Goal: Task Accomplishment & Management: Complete application form

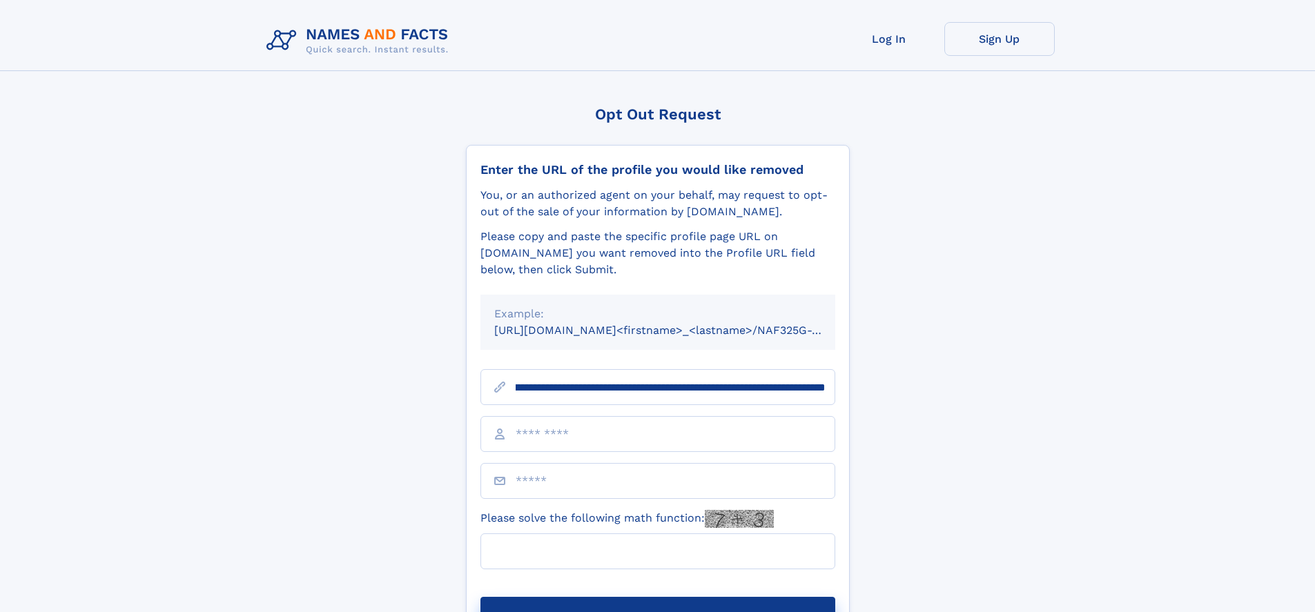
scroll to position [0, 162]
type input "**********"
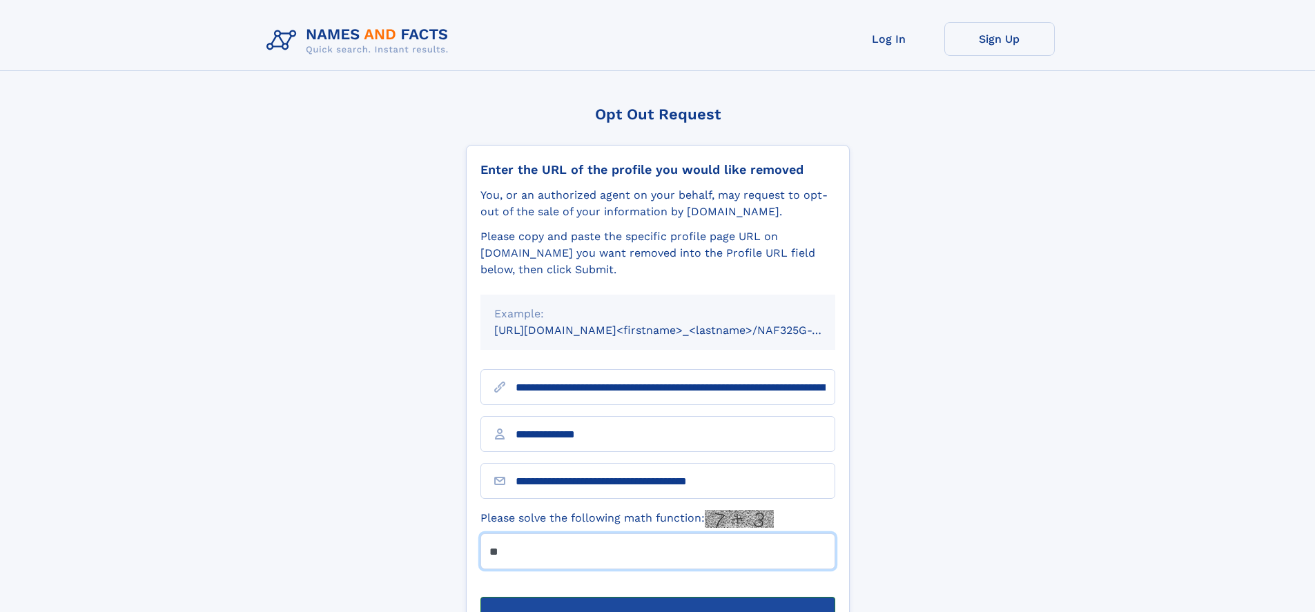
type input "**"
click at [657, 597] on button "Submit Opt Out Request" at bounding box center [658, 619] width 355 height 44
